Goal: Find specific page/section: Find specific page/section

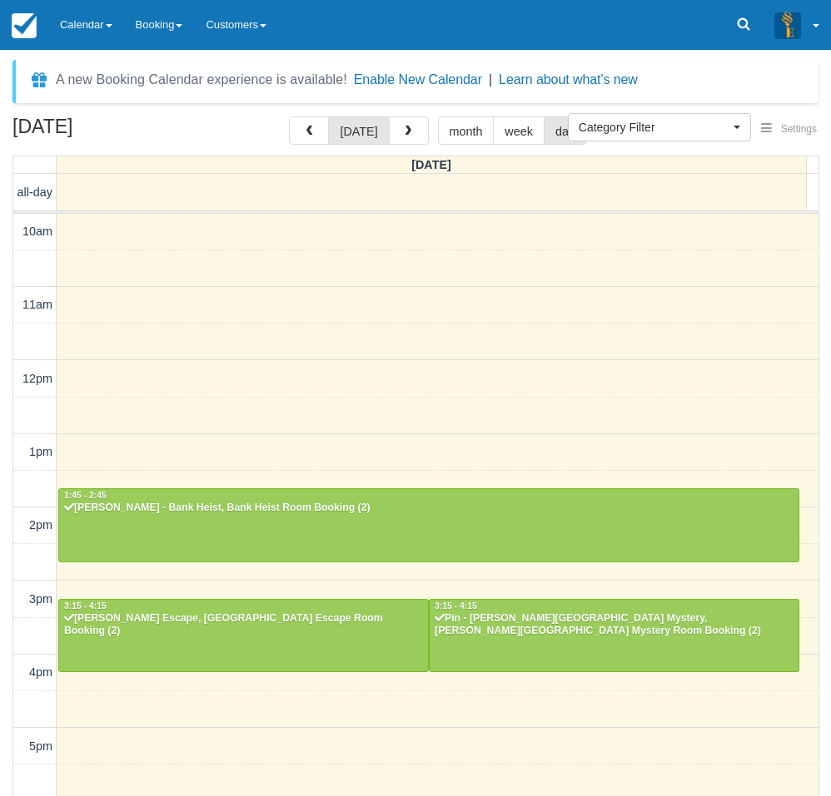
select select
click at [6, 530] on div "[DATE] [DATE] month week day [DATE] all-day 10am 11am 12pm 1pm 2pm 3pm 4pm 5pm …" at bounding box center [415, 481] width 831 height 729
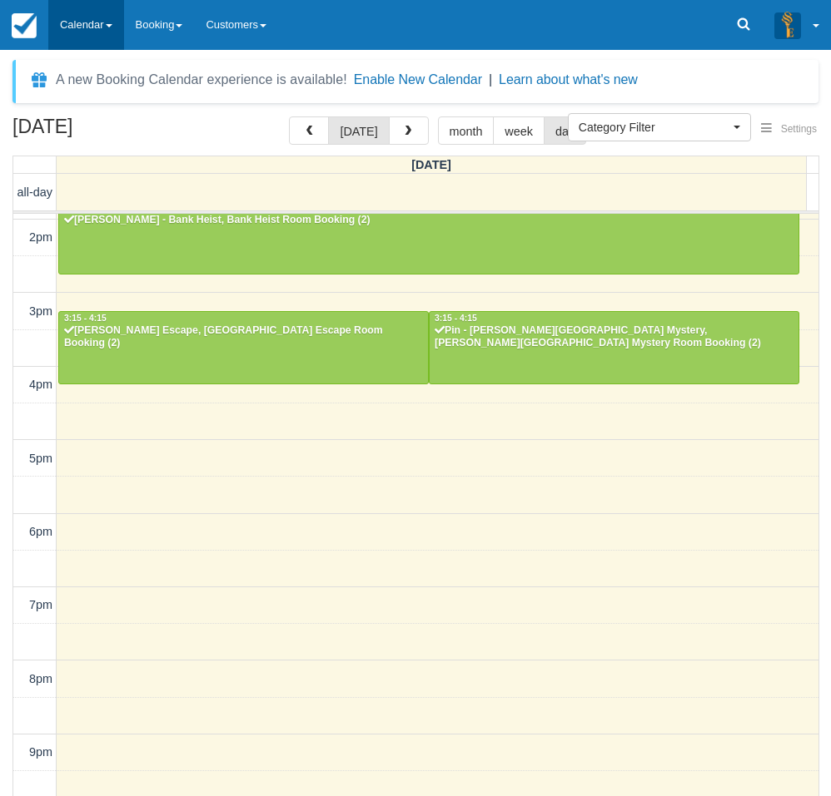
click at [81, 16] on link "Calendar" at bounding box center [86, 25] width 76 height 50
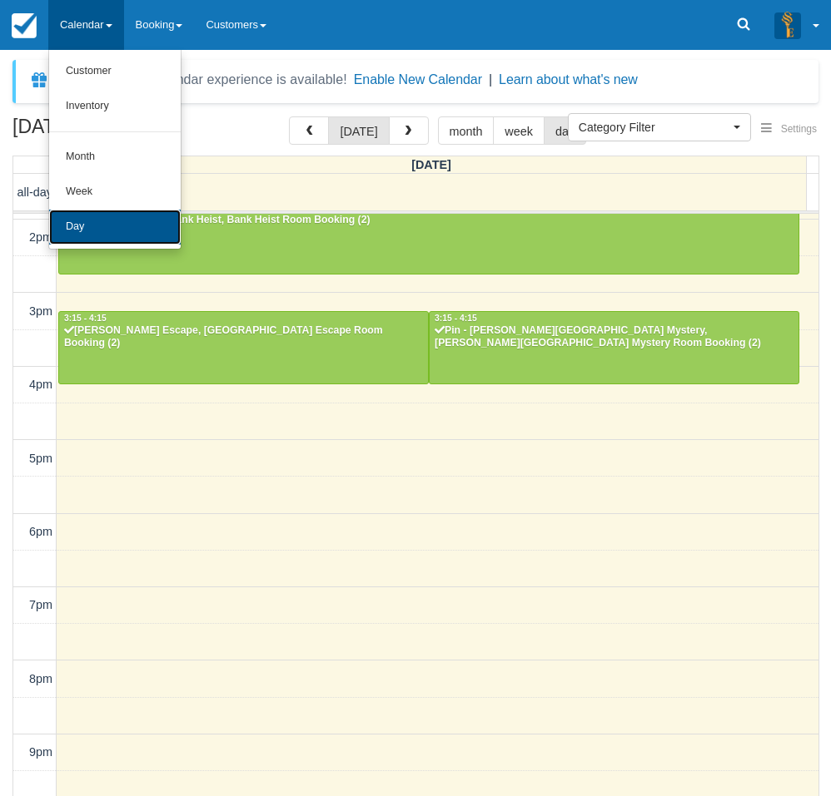
click at [80, 221] on link "Day" at bounding box center [114, 227] width 131 height 35
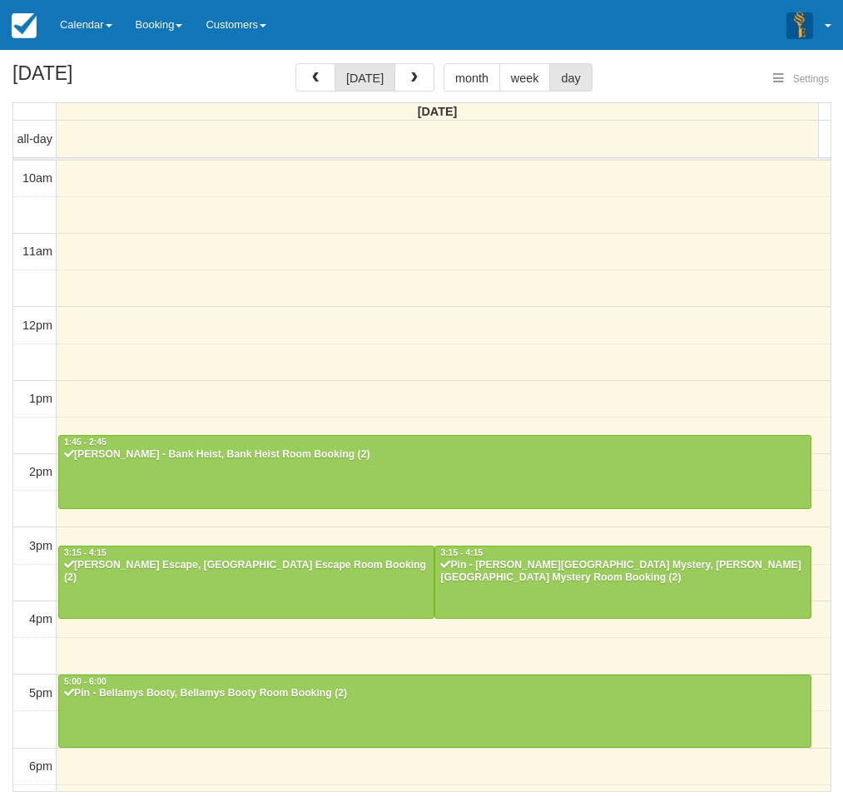
select select
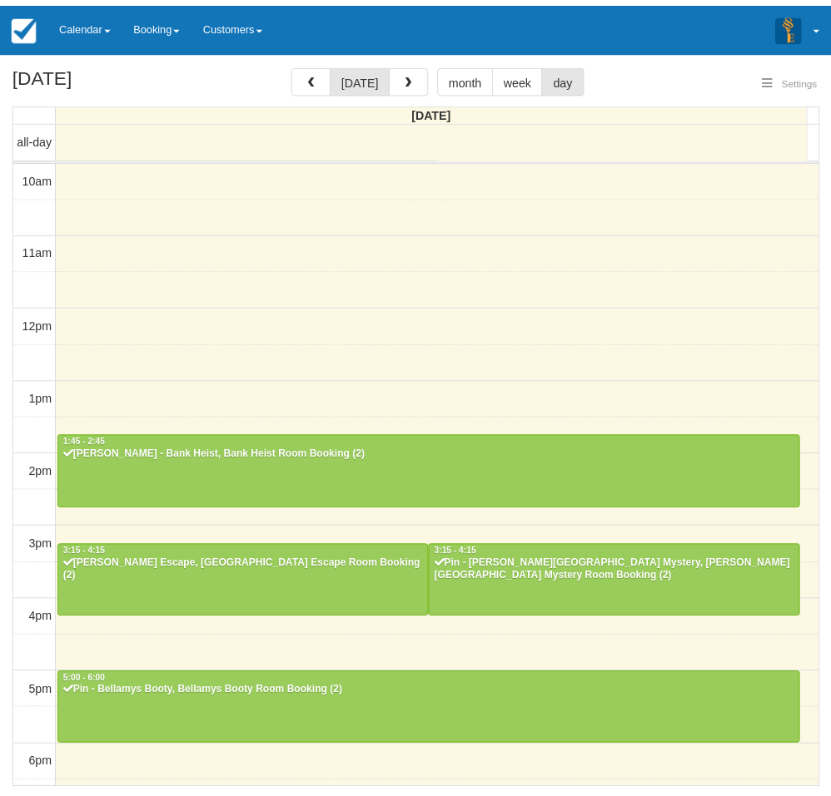
scroll to position [288, 0]
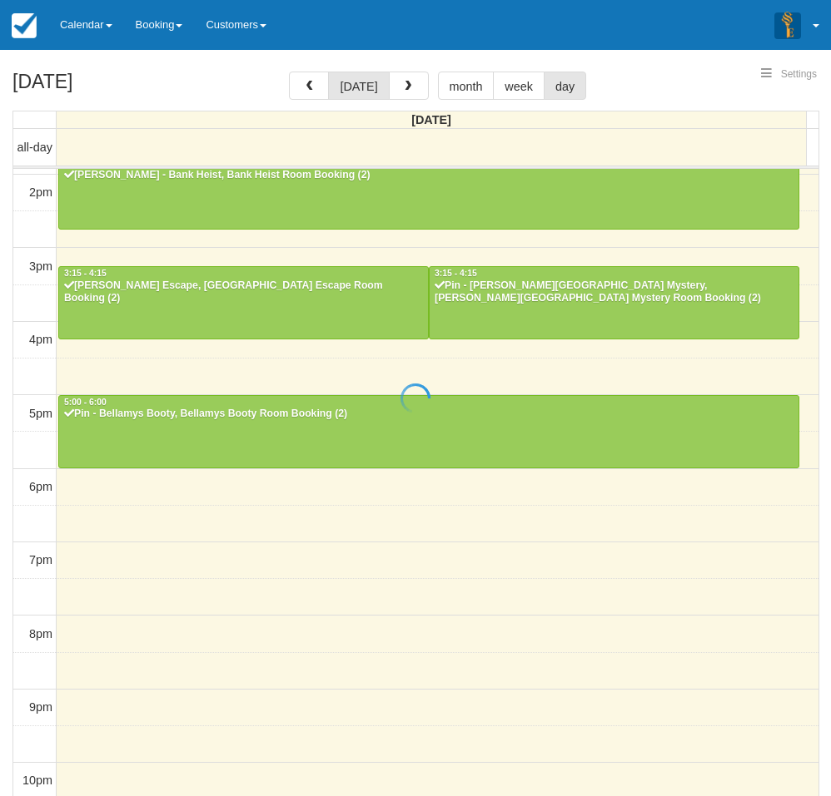
select select
